Goal: Task Accomplishment & Management: Use online tool/utility

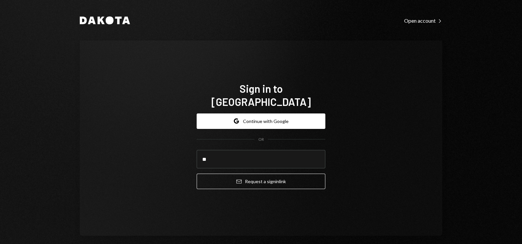
type input "**********"
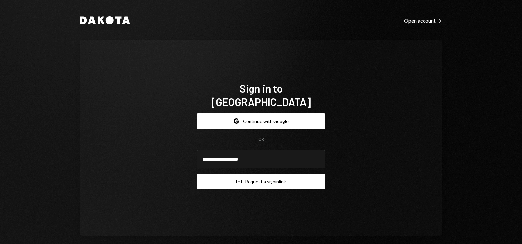
click at [234, 177] on button "Email Request a sign in link" at bounding box center [261, 180] width 129 height 15
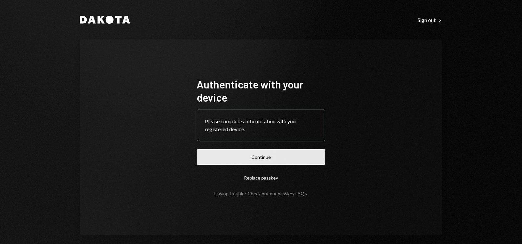
click at [219, 153] on button "Continue" at bounding box center [261, 156] width 129 height 15
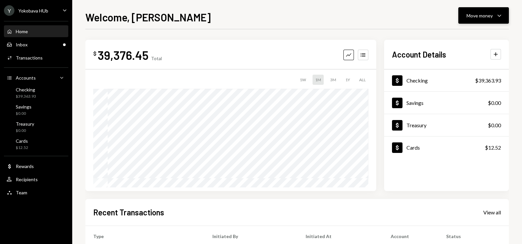
click at [490, 17] on div "Move money" at bounding box center [480, 15] width 26 height 7
click at [465, 34] on div "Send" at bounding box center [478, 35] width 48 height 7
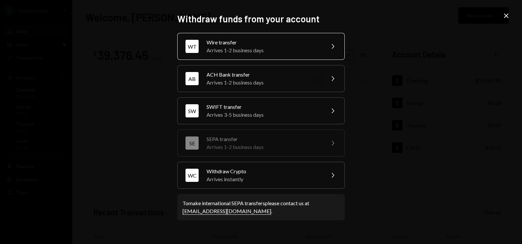
click at [264, 49] on div "Arrives 1-2 business days" at bounding box center [264, 50] width 114 height 8
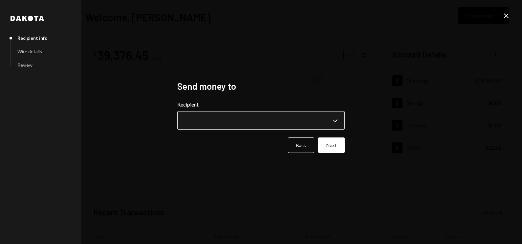
click at [213, 115] on button "Chevron Down" at bounding box center [260, 120] width 167 height 18
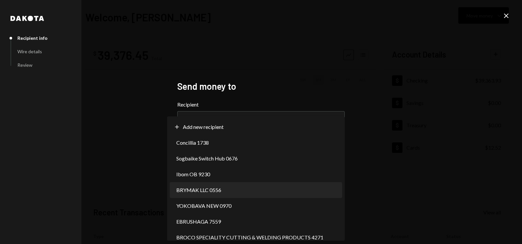
select select "**********"
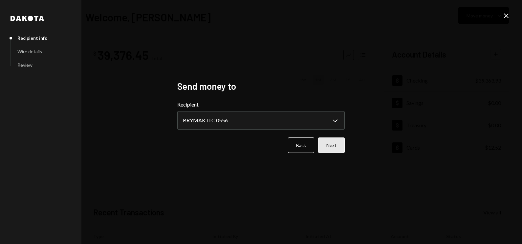
click at [332, 151] on button "Next" at bounding box center [331, 144] width 27 height 15
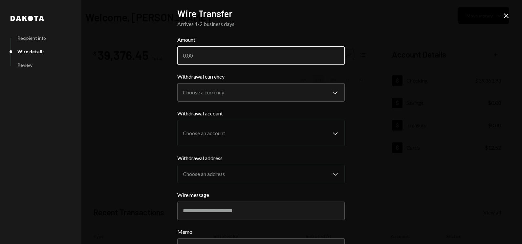
click at [240, 55] on input "Amount" at bounding box center [260, 55] width 167 height 18
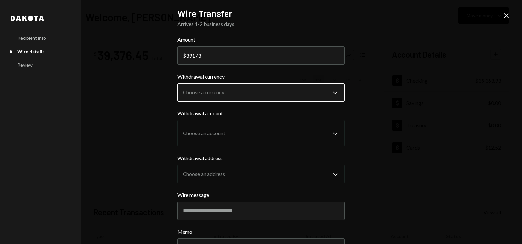
type input "39173"
click at [215, 93] on body "Y Yokobava HUb Caret Down Home Home Inbox Inbox Activities Transactions Account…" at bounding box center [261, 122] width 522 height 244
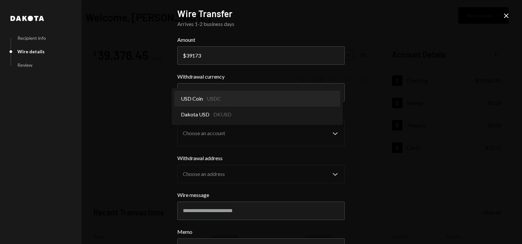
select select "****"
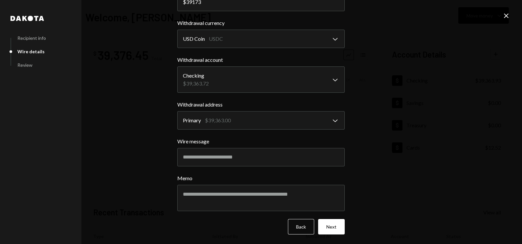
scroll to position [54, 0]
click at [201, 156] on input "Wire message" at bounding box center [260, 156] width 167 height 18
type input "**********"
click at [338, 226] on button "Next" at bounding box center [331, 225] width 27 height 15
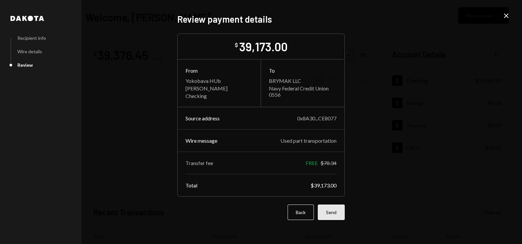
click at [335, 212] on button "Send" at bounding box center [331, 211] width 27 height 15
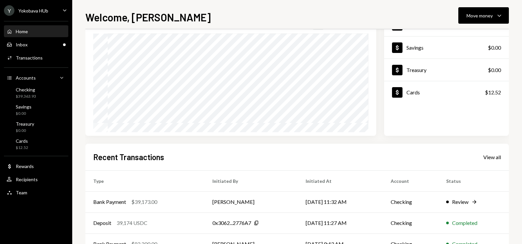
scroll to position [82, 0]
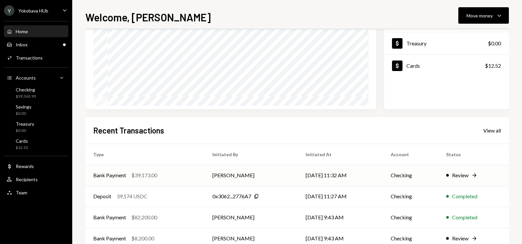
click at [308, 173] on td "[DATE] 11:32 AM" at bounding box center [340, 175] width 85 height 21
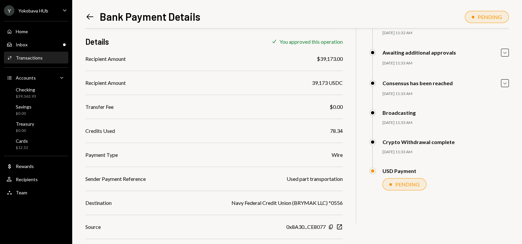
scroll to position [83, 0]
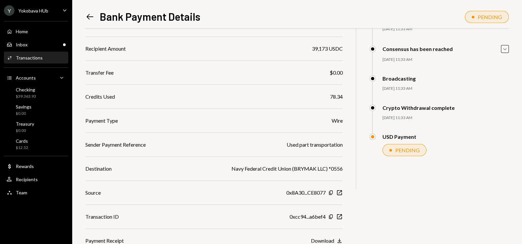
click at [321, 239] on div "Download" at bounding box center [322, 240] width 23 height 6
